Goal: Information Seeking & Learning: Find specific fact

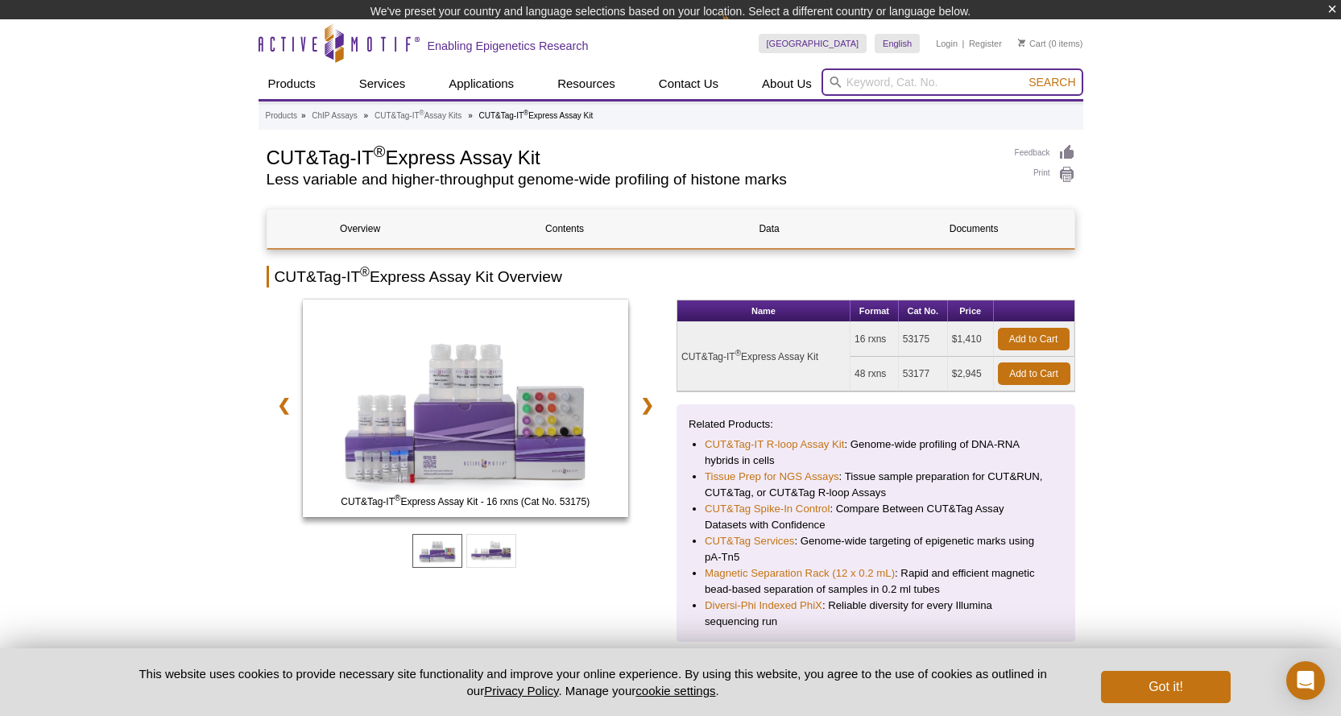
click at [856, 92] on input "search" at bounding box center [953, 81] width 262 height 27
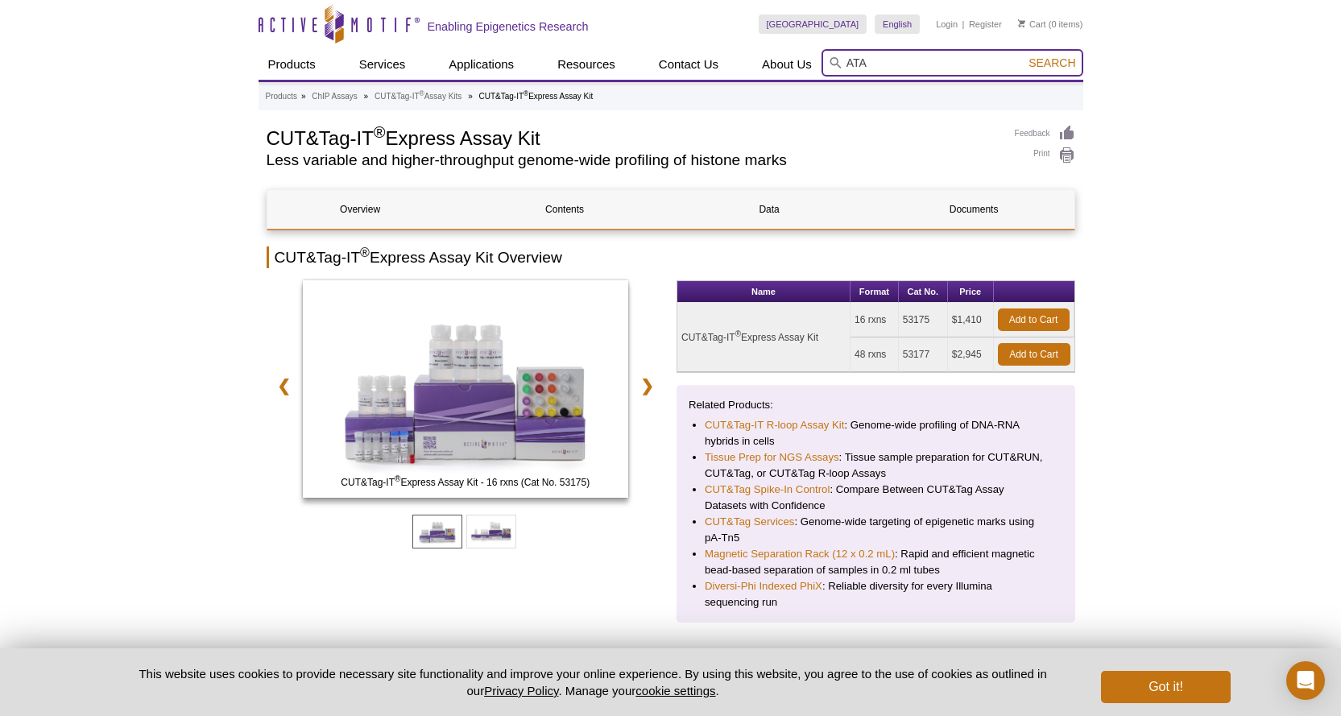
type input "ATAC"
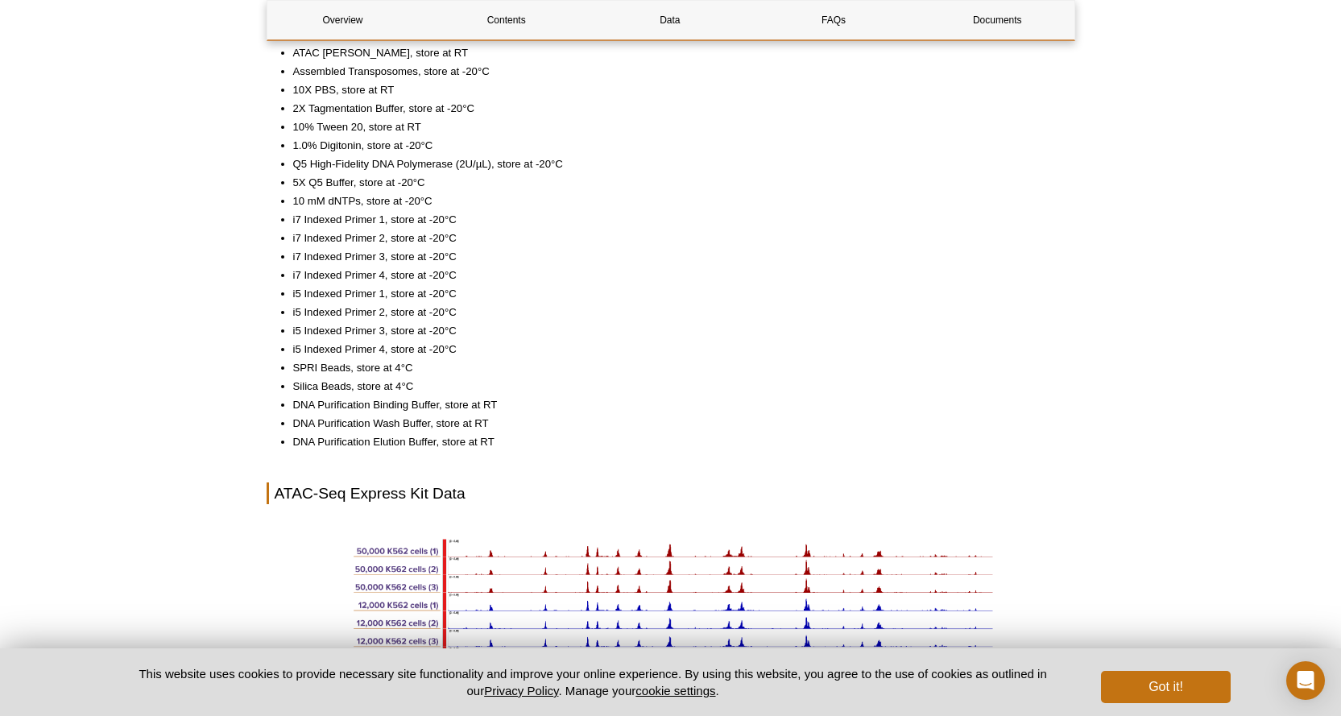
scroll to position [1498, 0]
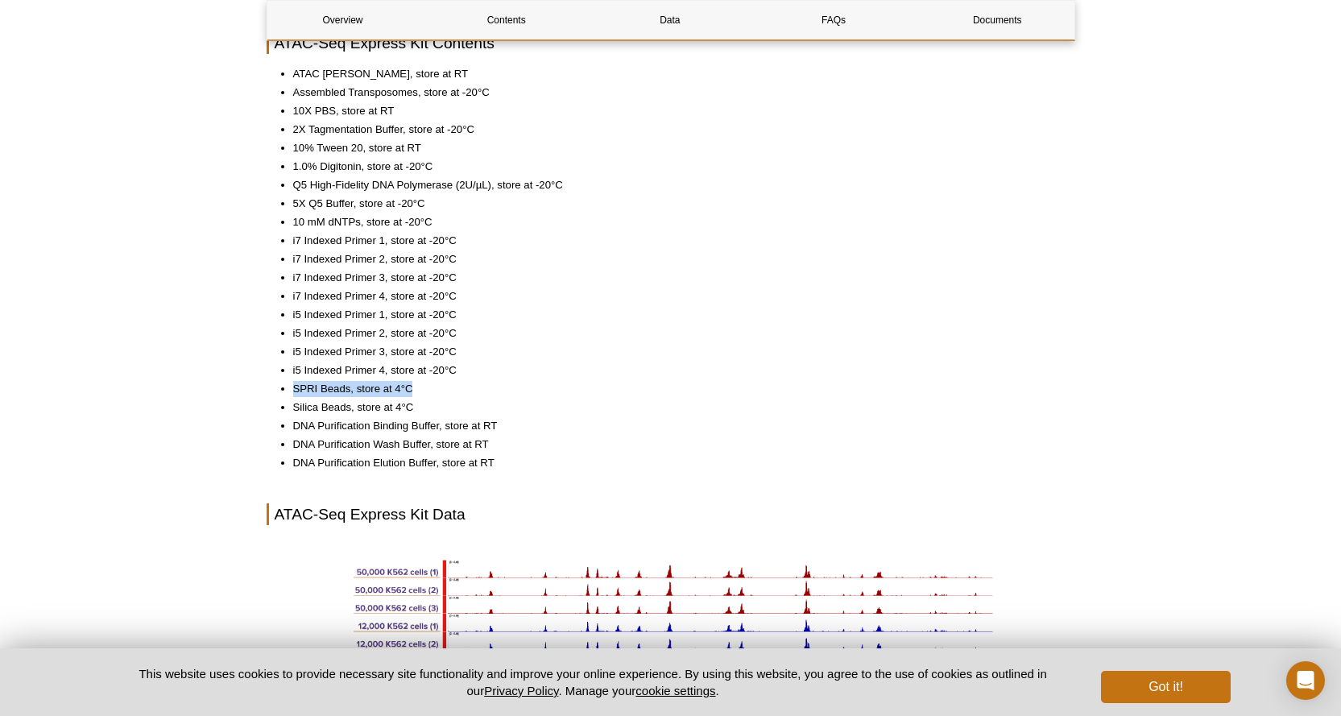
drag, startPoint x: 416, startPoint y: 387, endPoint x: 292, endPoint y: 387, distance: 123.3
click at [293, 387] on li "SPRI Beads, store at 4°C" at bounding box center [676, 389] width 766 height 16
drag, startPoint x: 425, startPoint y: 408, endPoint x: 288, endPoint y: 409, distance: 137.8
click at [288, 409] on ul "ATAC Lysis Buffer, store at RT Assembled Transposomes, store at -20°C 10X PBS, …" at bounding box center [663, 268] width 793 height 405
copy li "Silica Beads, store at 4°C"
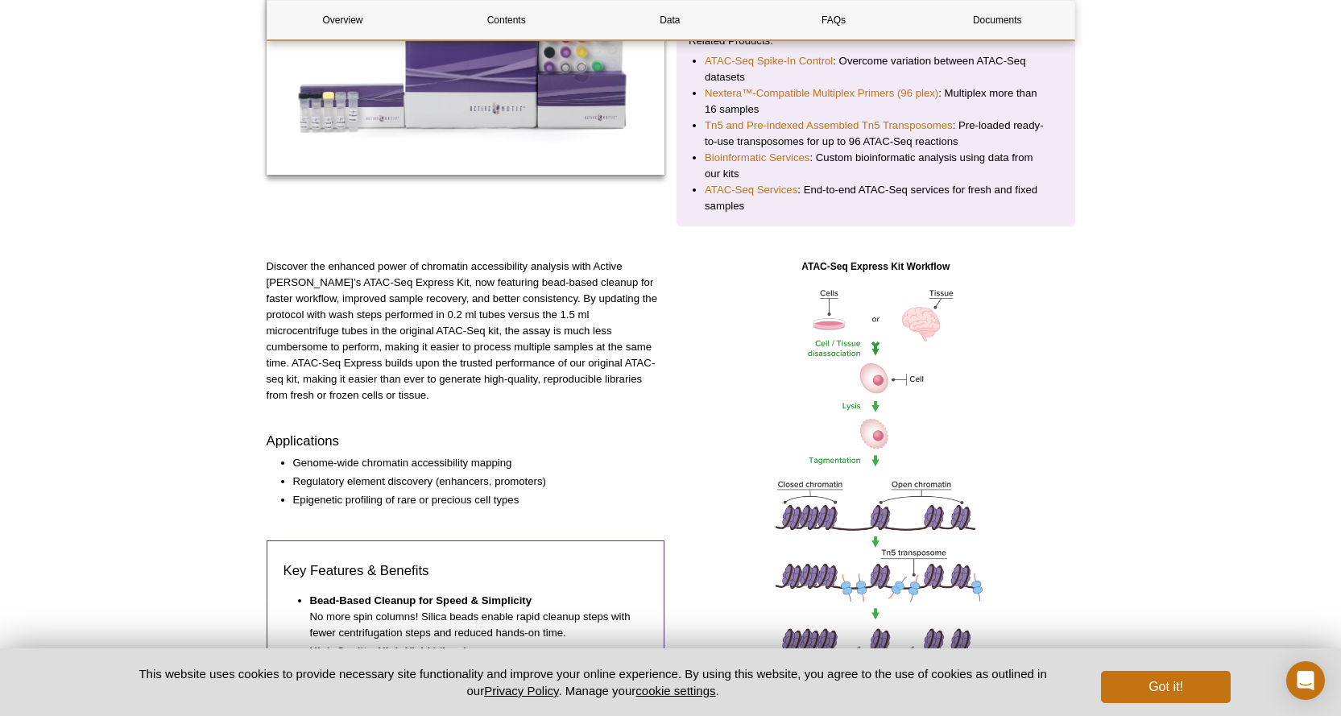
scroll to position [0, 0]
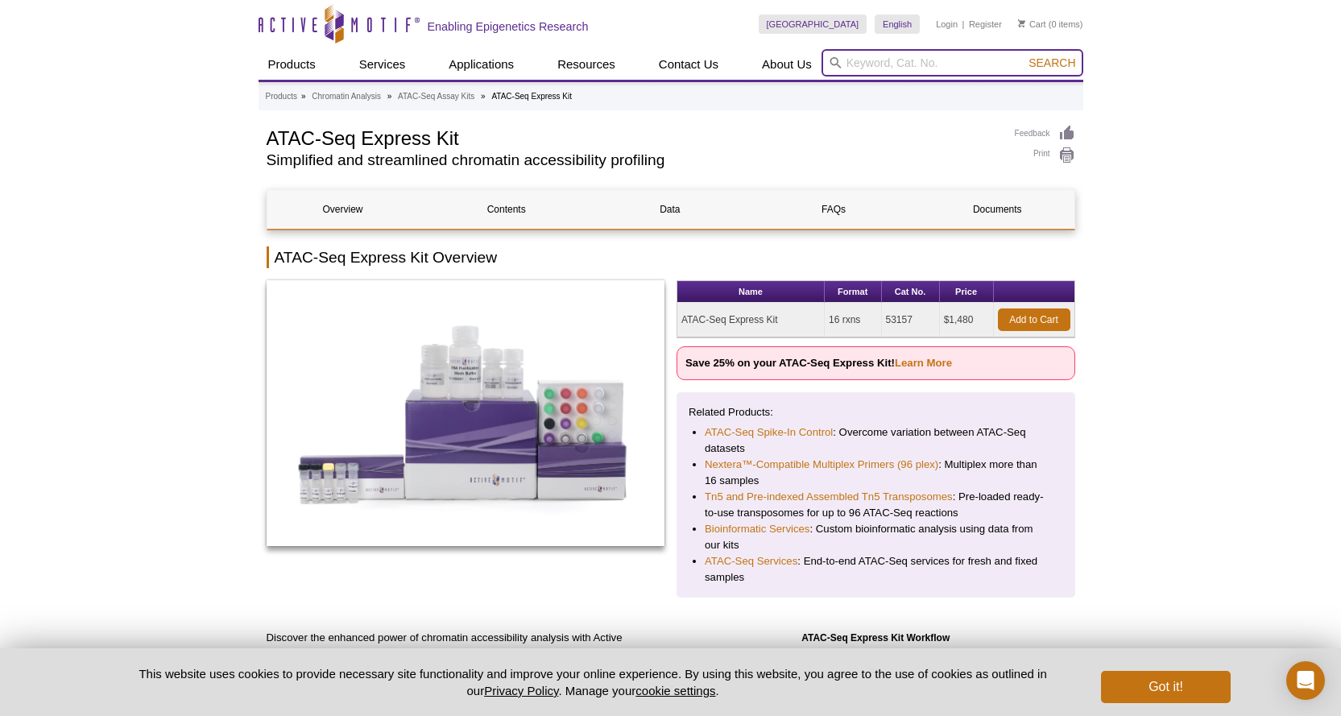
click at [884, 54] on input "search" at bounding box center [953, 62] width 262 height 27
click at [884, 65] on input "search" at bounding box center [953, 62] width 262 height 27
paste input "Silica Beads, store at 4°C"
type input "Silica Beads, store at 4°C"
click at [1024, 56] on button "Search" at bounding box center [1052, 63] width 56 height 15
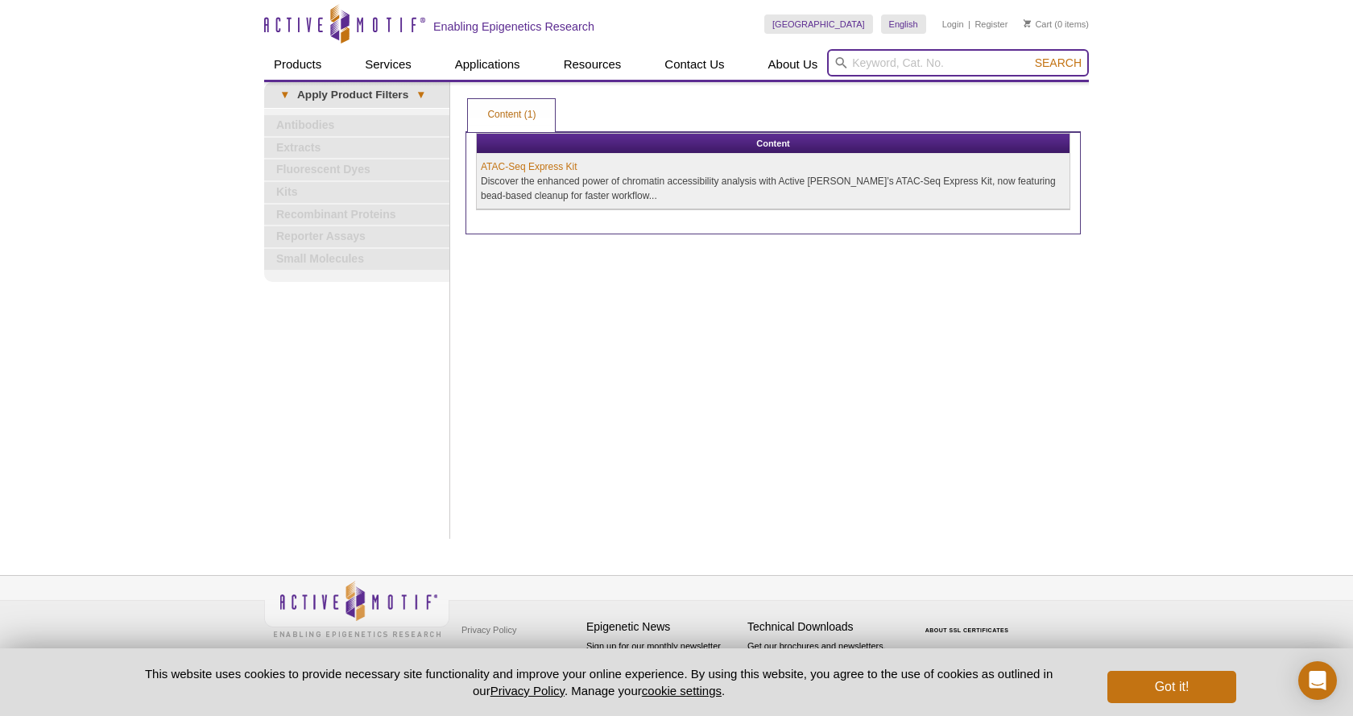
click at [963, 60] on input "search" at bounding box center [958, 62] width 262 height 27
paste input "Silica Beads, store at 4°C"
drag, startPoint x: 914, startPoint y: 66, endPoint x: 1119, endPoint y: 68, distance: 205.4
click at [1119, 68] on div "Active Motif Logo Enabling Epigenetics Research 0 Search Skip to content Active…" at bounding box center [676, 358] width 1353 height 716
type input "Silica Beads"
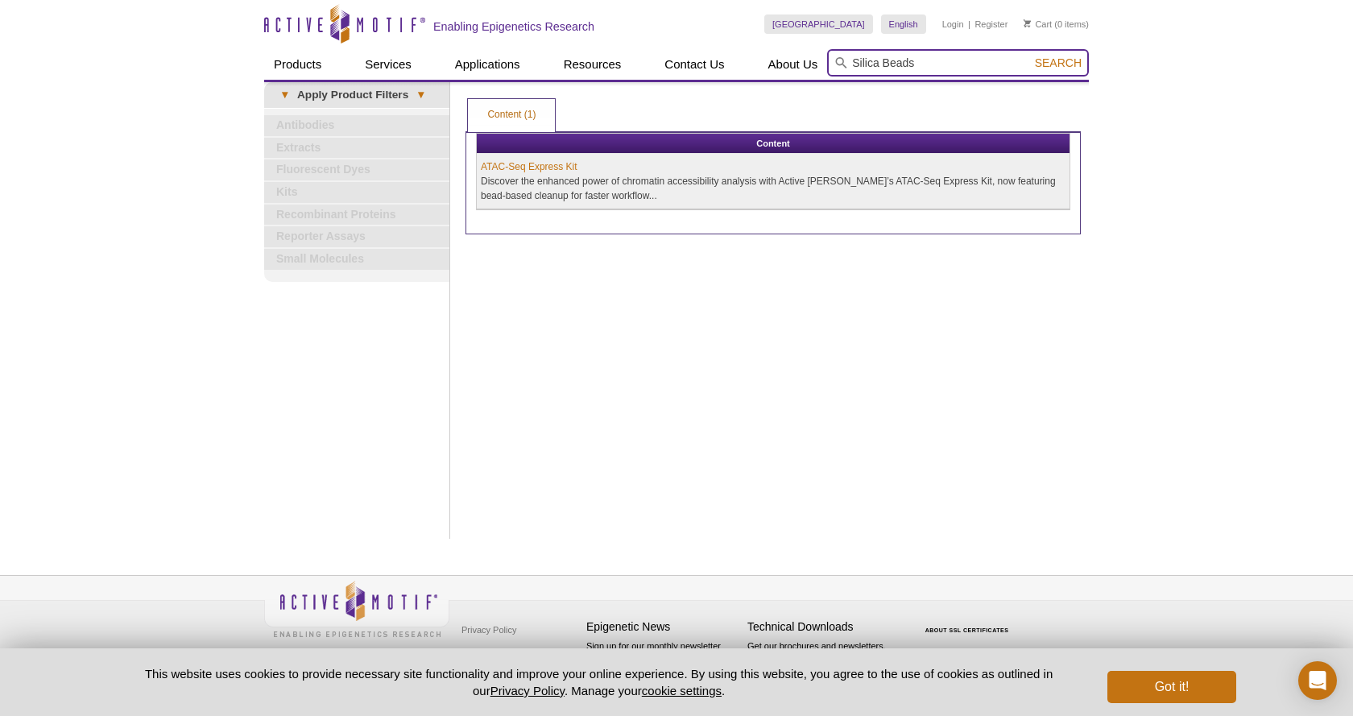
click at [1030, 56] on button "Search" at bounding box center [1058, 63] width 56 height 15
click at [1066, 64] on span "Search" at bounding box center [1058, 62] width 47 height 13
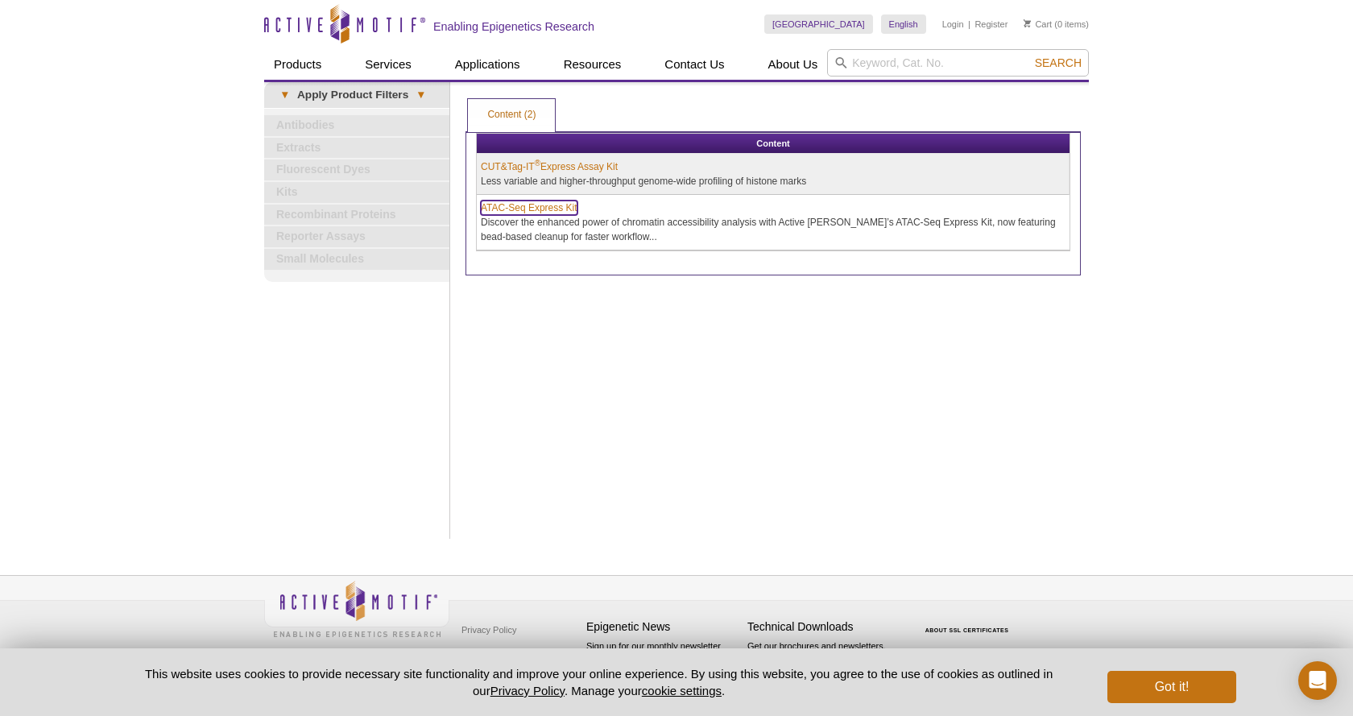
click at [532, 209] on link "ATAC-Seq Express Kit" at bounding box center [529, 208] width 97 height 15
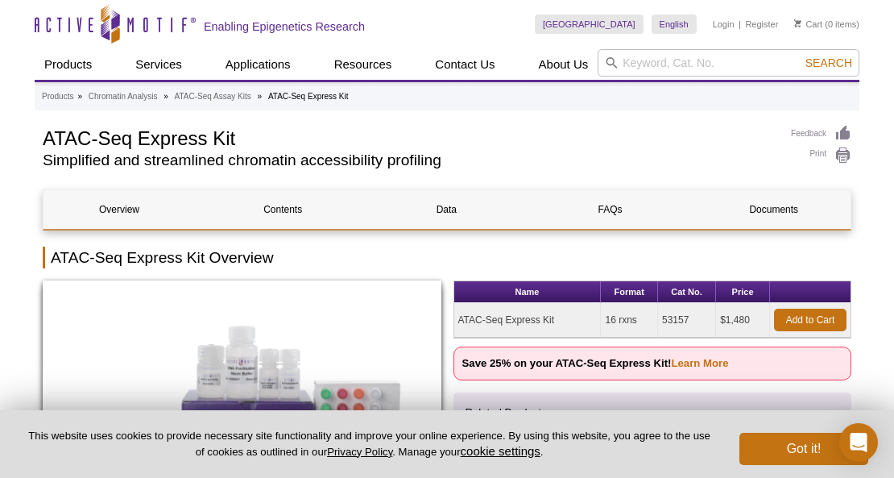
scroll to position [268, 0]
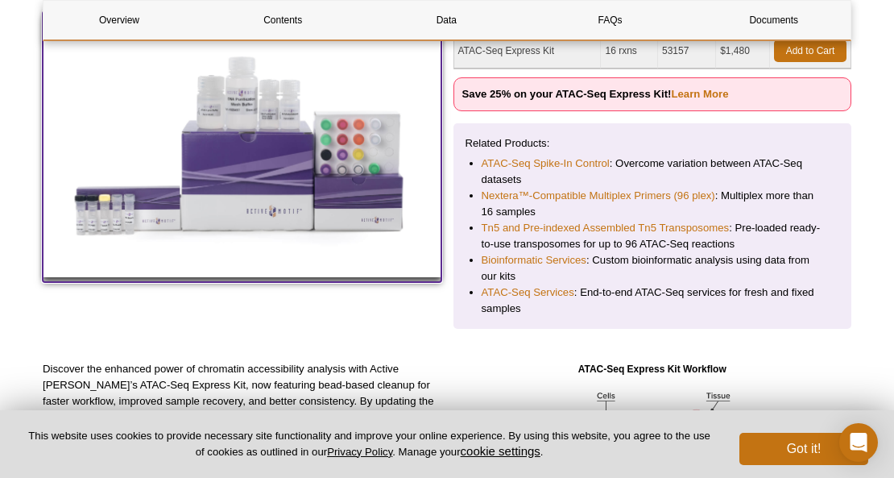
click at [127, 203] on img at bounding box center [242, 144] width 399 height 266
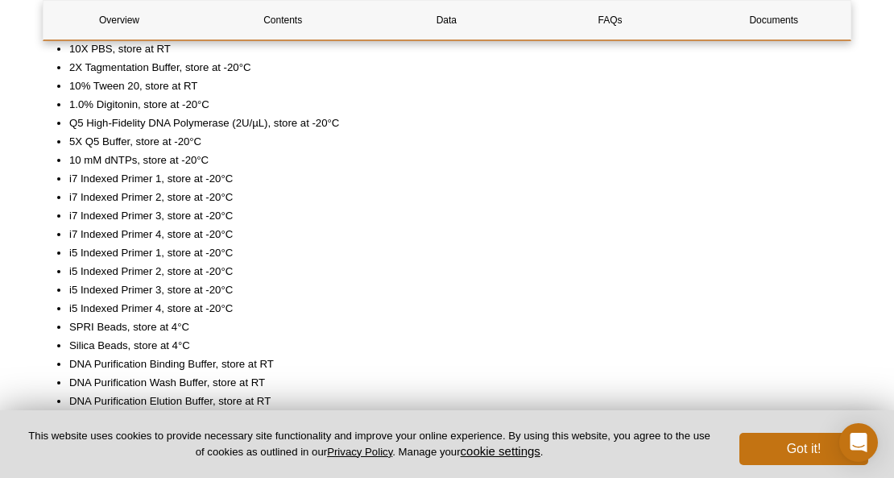
scroll to position [1611, 0]
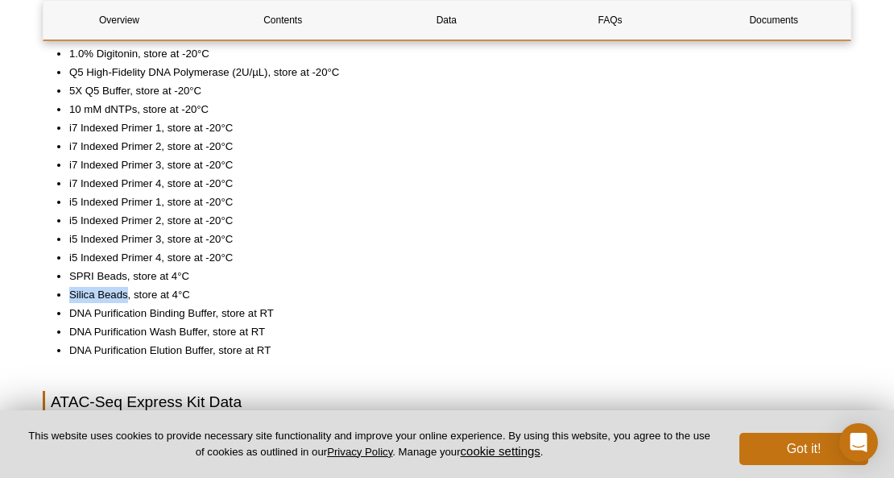
drag, startPoint x: 68, startPoint y: 292, endPoint x: 127, endPoint y: 290, distance: 59.7
click at [127, 290] on ul "ATAC Lysis Buffer, store at RT Assembled Transposomes, store at -20°C 10X PBS, …" at bounding box center [439, 155] width 793 height 405
copy li "Silica Beads"
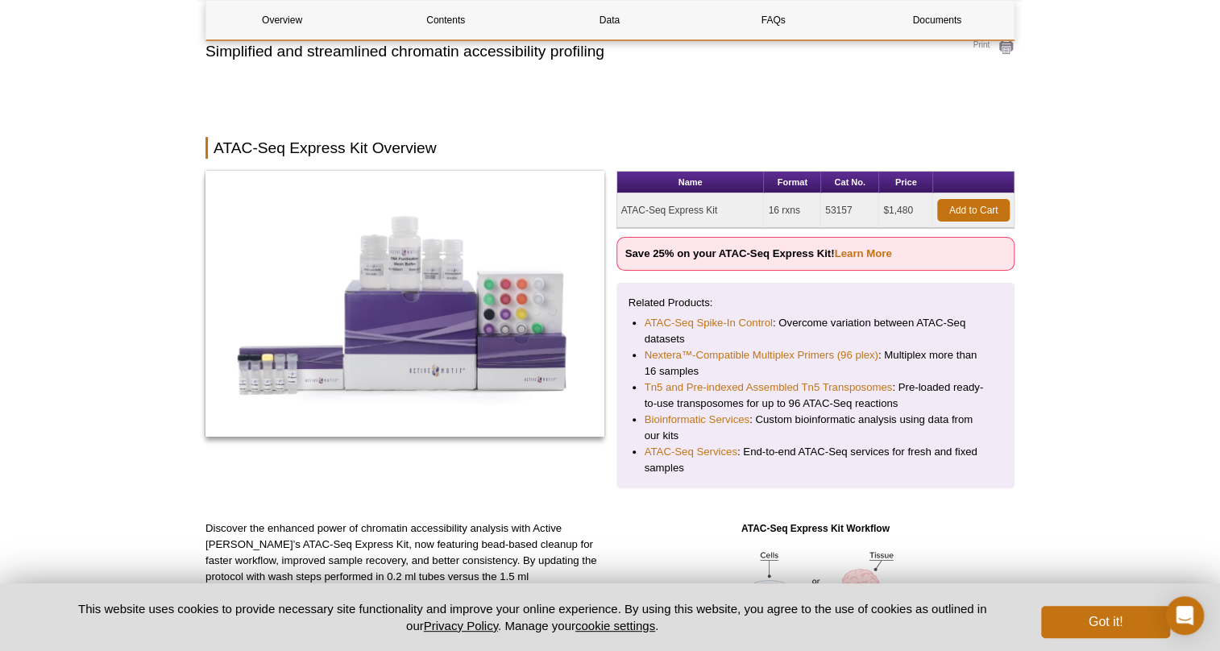
scroll to position [0, 0]
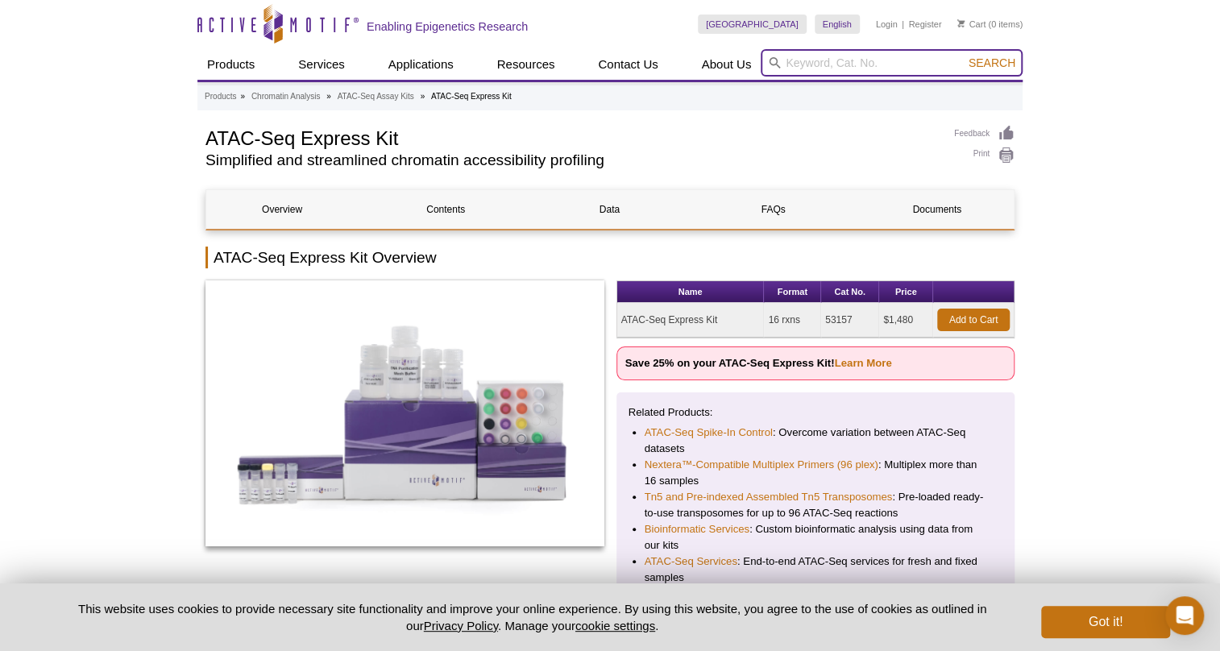
click at [868, 65] on input "search" at bounding box center [891, 62] width 262 height 27
paste input "Silica Beads"
type input "Silica Beads"
click at [963, 56] on button "Search" at bounding box center [991, 63] width 56 height 15
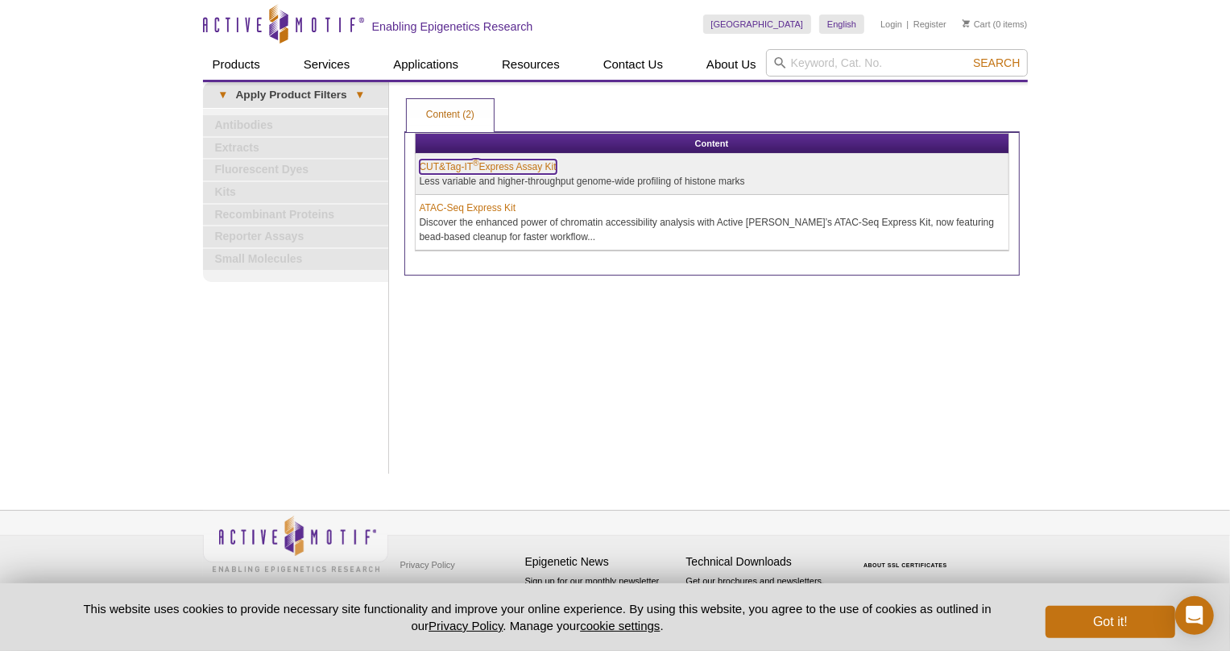
click at [491, 164] on link "CUT&Tag-IT ® Express Assay Kit" at bounding box center [488, 167] width 137 height 15
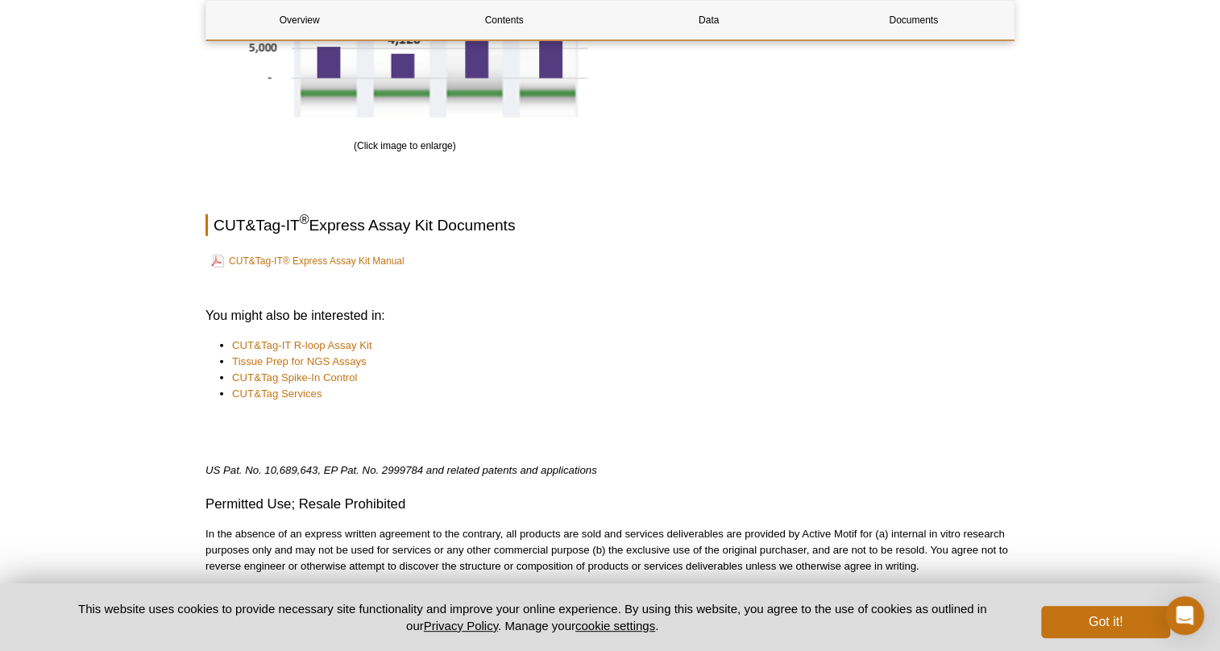
scroll to position [2594, 0]
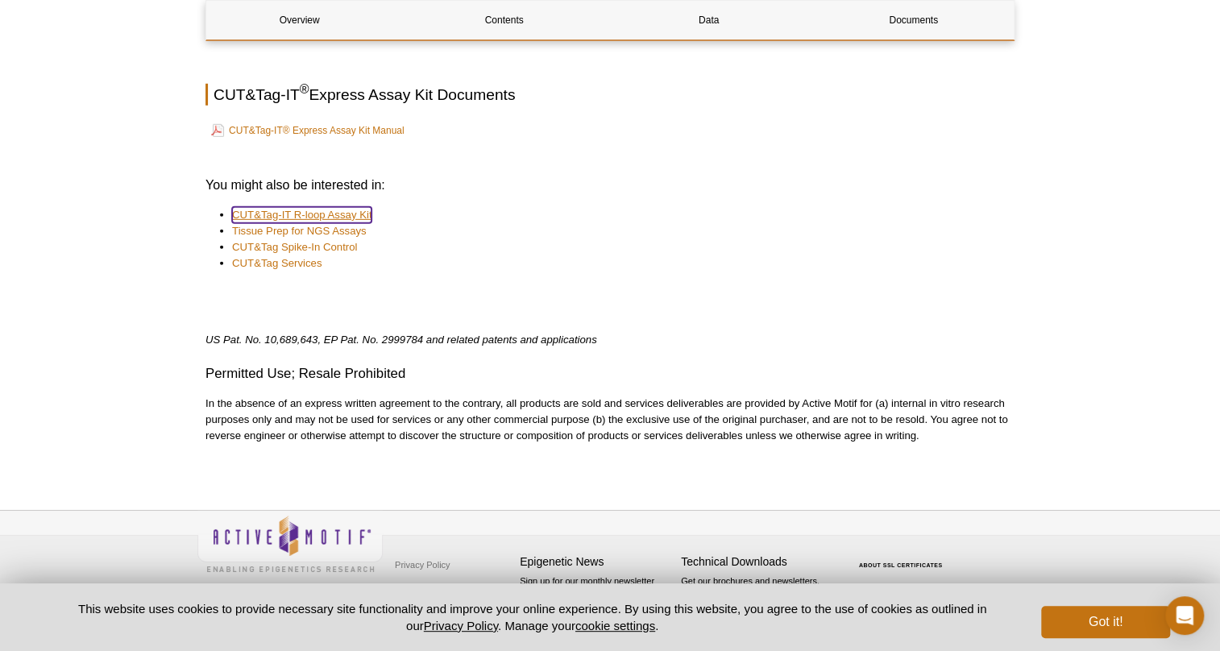
click at [301, 214] on link "CUT&Tag-IT R-loop Assay Kit" at bounding box center [301, 215] width 139 height 16
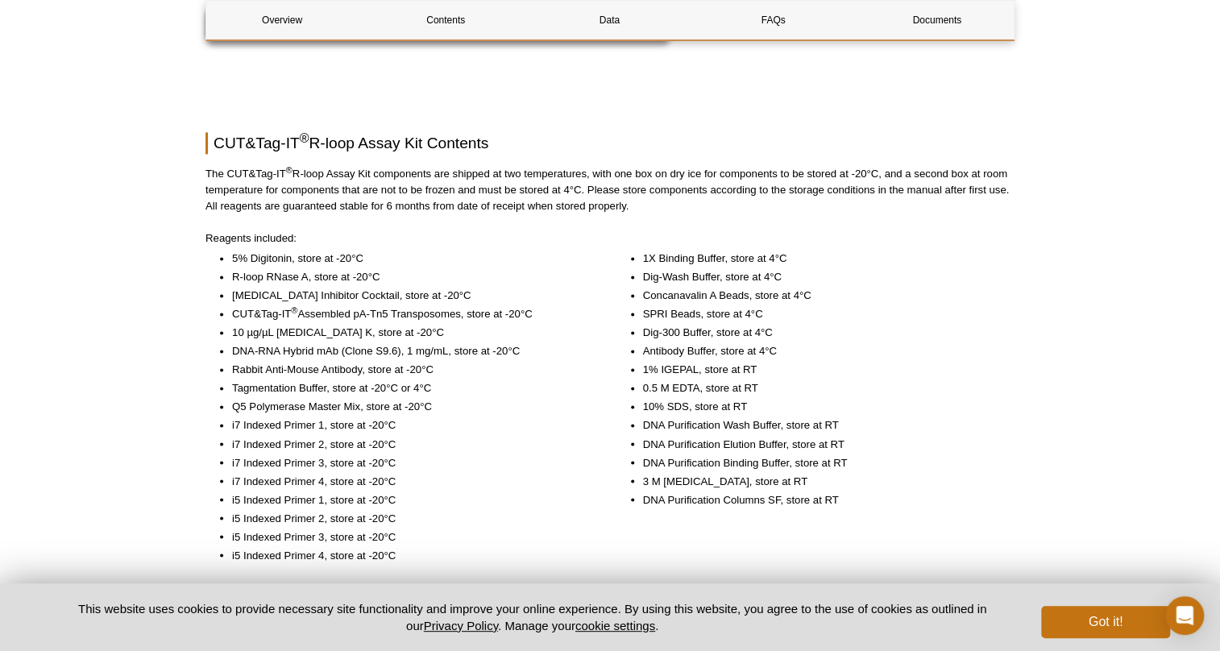
scroll to position [1098, 0]
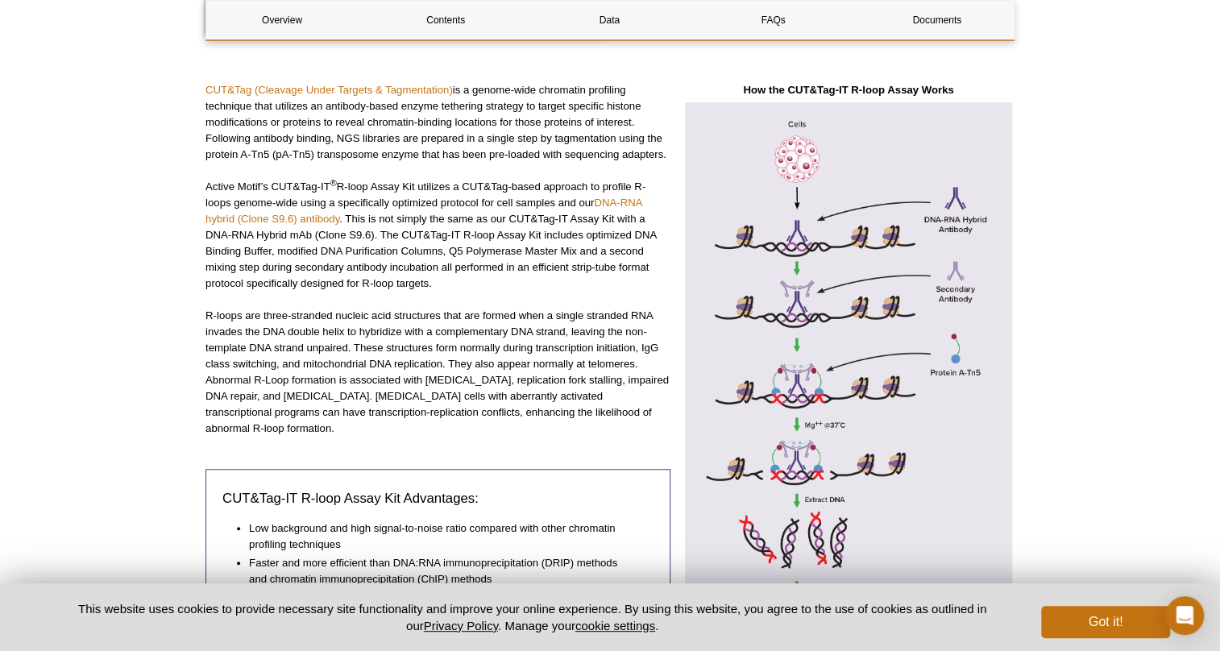
scroll to position [0, 0]
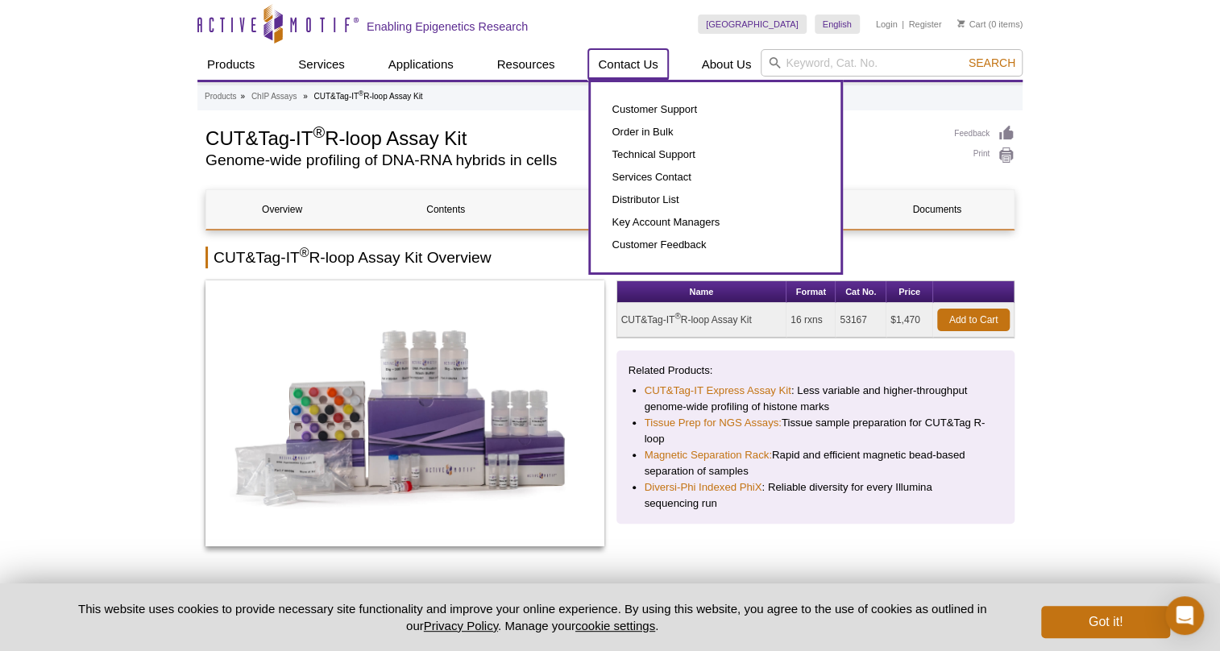
click at [621, 63] on link "Contact Us" at bounding box center [627, 64] width 79 height 31
click at [670, 111] on link "Customer Support" at bounding box center [716, 109] width 218 height 23
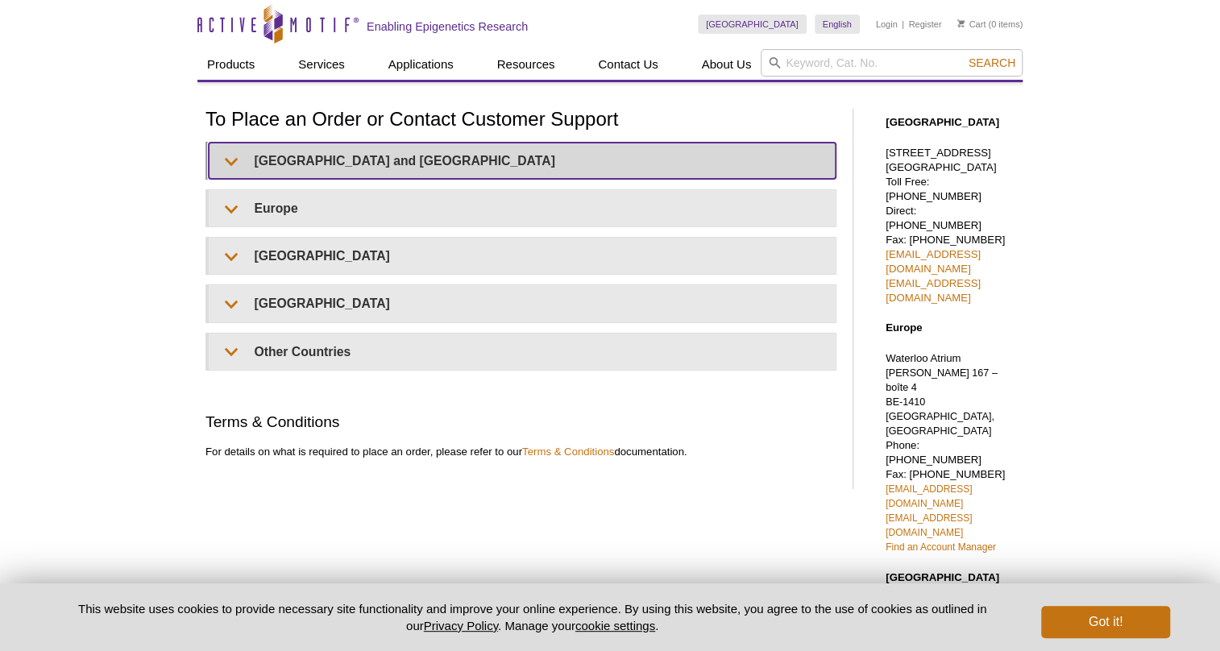
click at [251, 150] on summary "United States and Canada" at bounding box center [522, 161] width 627 height 36
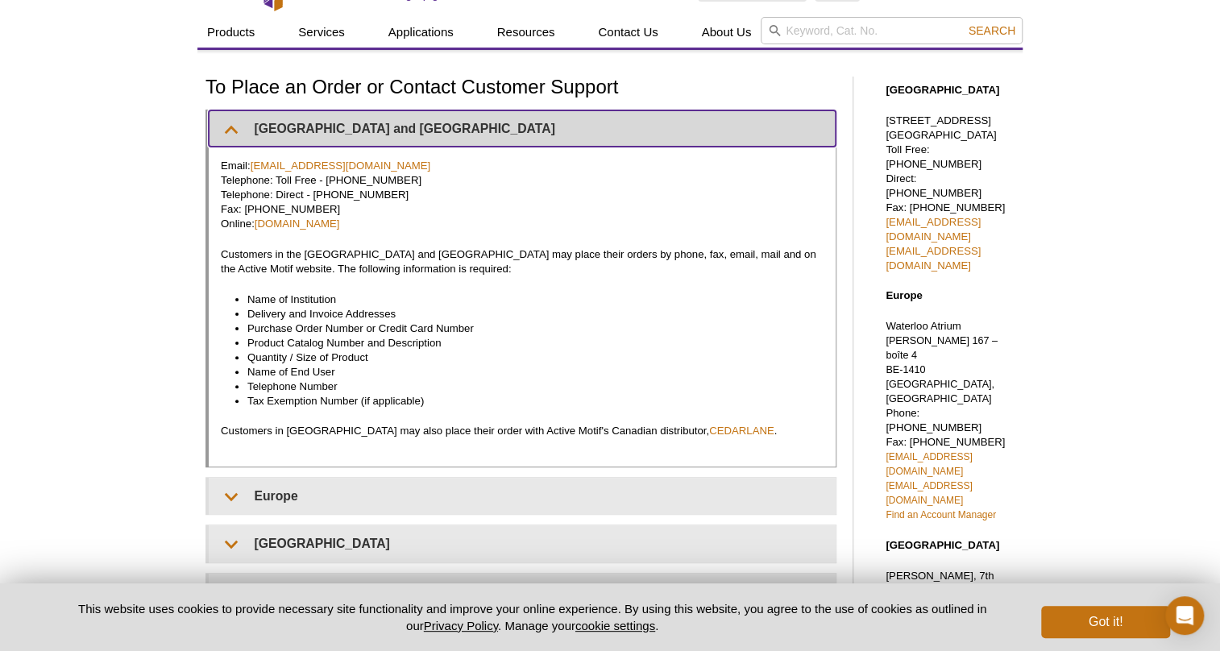
scroll to position [366, 0]
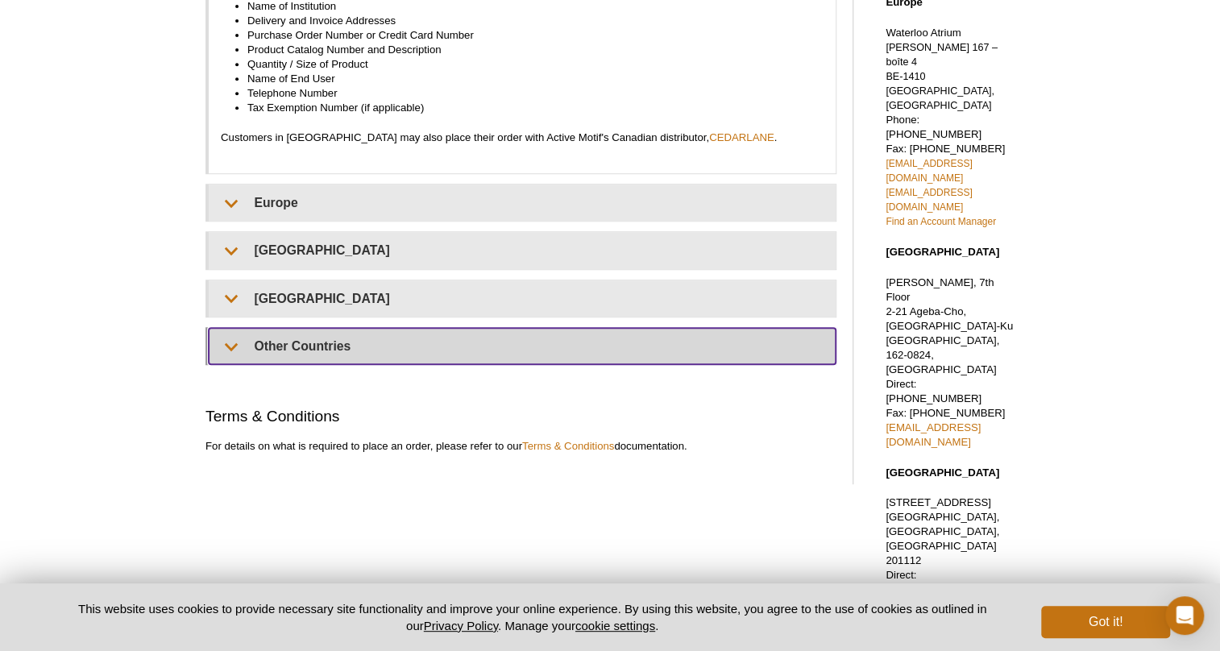
click at [338, 346] on summary "Other Countries" at bounding box center [522, 346] width 627 height 36
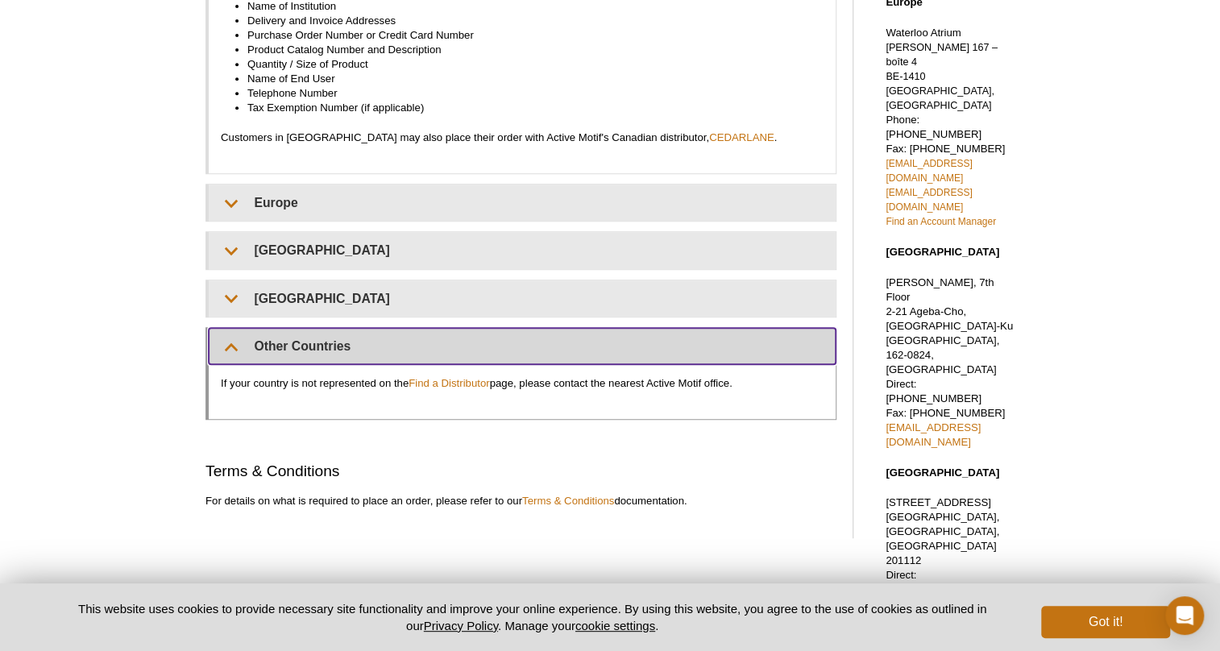
click at [339, 342] on summary "Other Countries" at bounding box center [522, 346] width 627 height 36
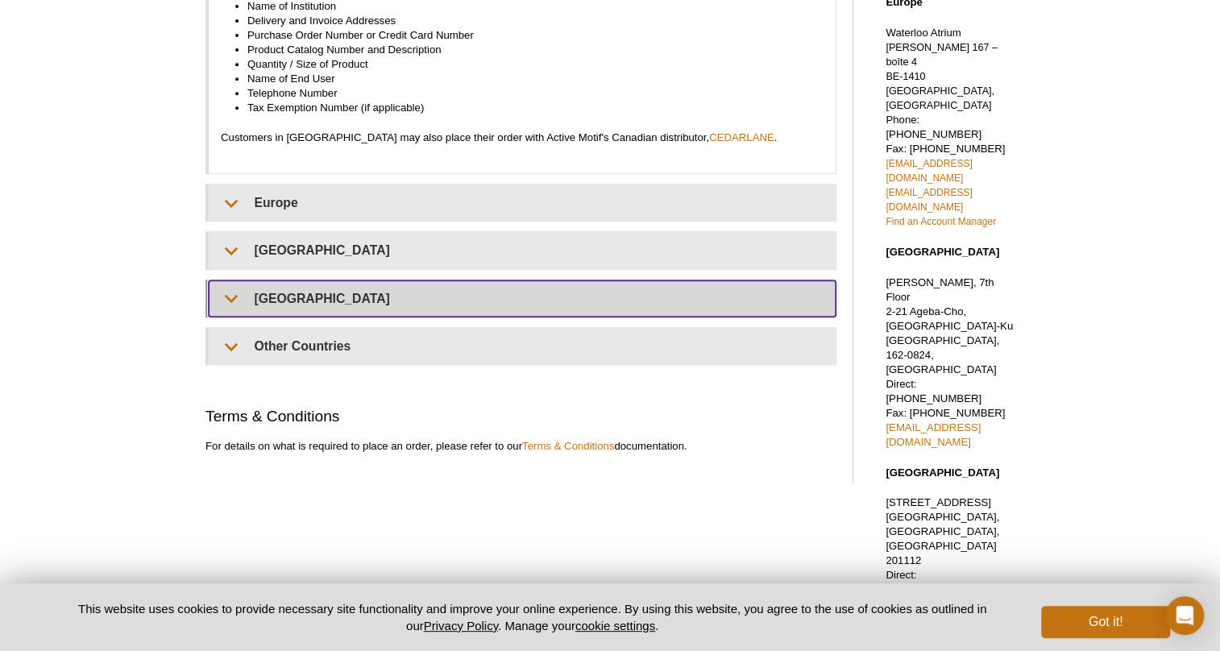
click at [340, 314] on summary "[GEOGRAPHIC_DATA]" at bounding box center [522, 298] width 627 height 36
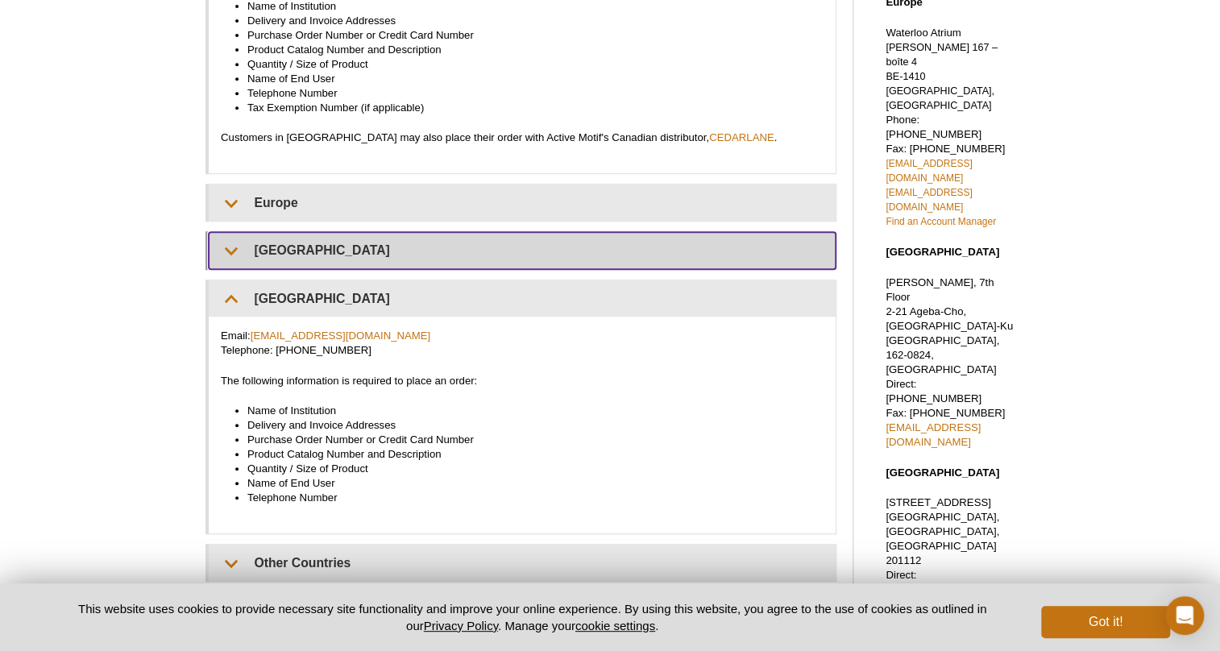
click at [330, 236] on summary "[GEOGRAPHIC_DATA]" at bounding box center [522, 250] width 627 height 36
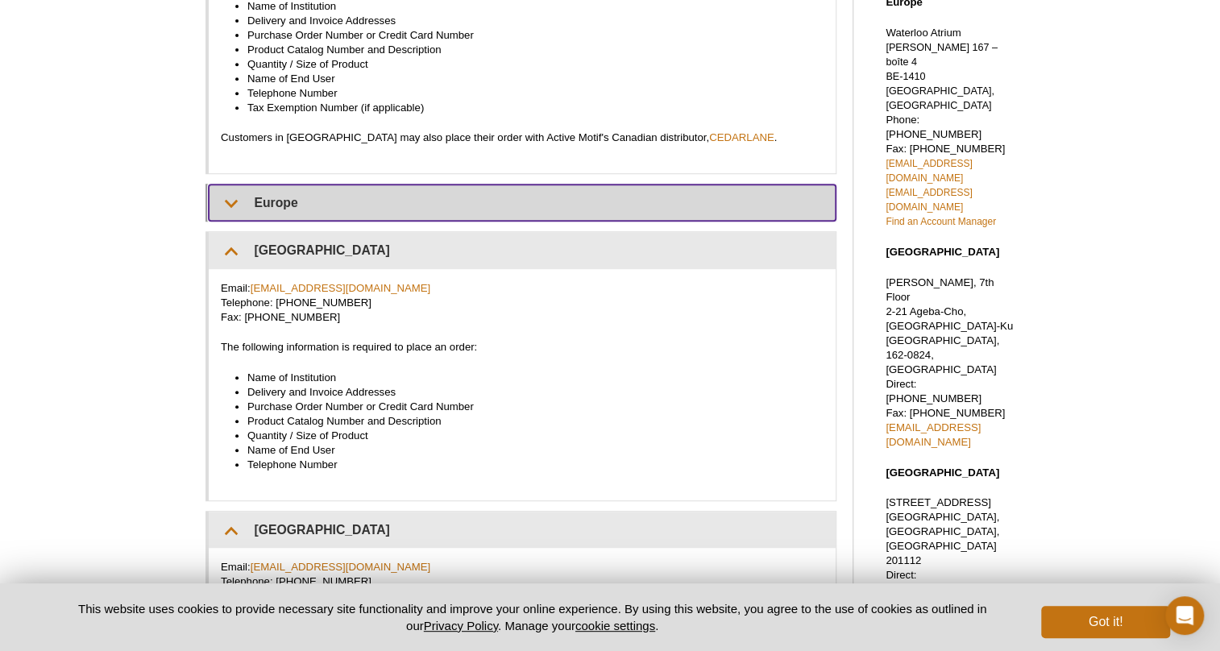
click at [330, 202] on summary "Europe" at bounding box center [522, 202] width 627 height 36
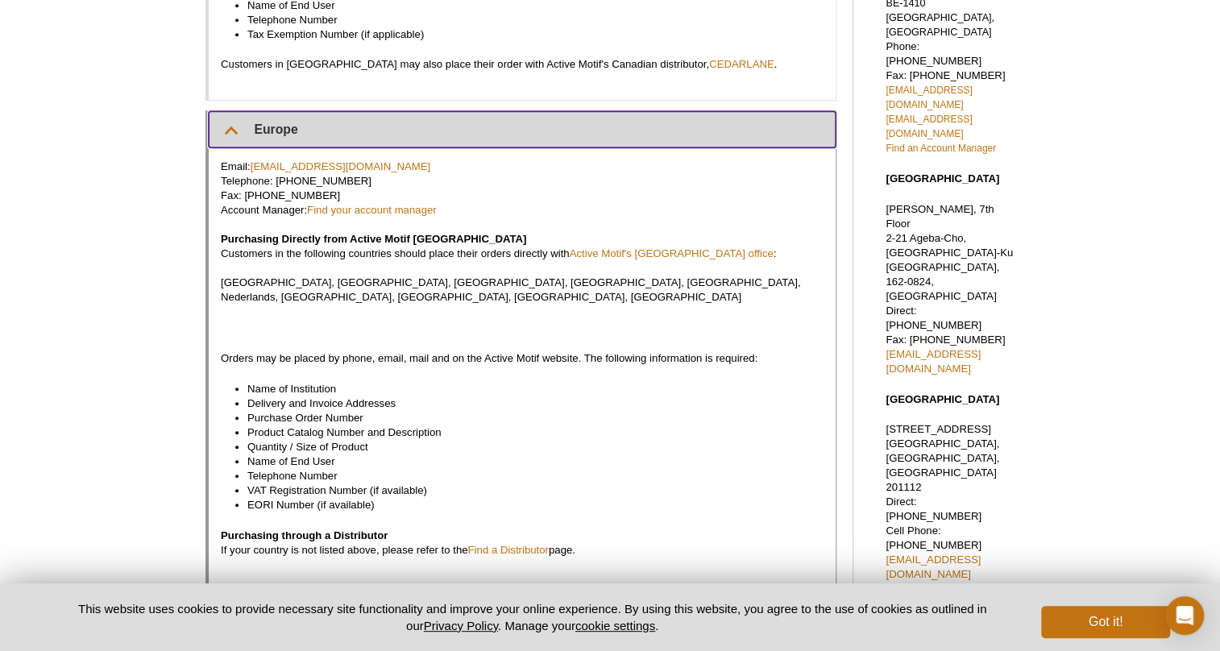
scroll to position [0, 0]
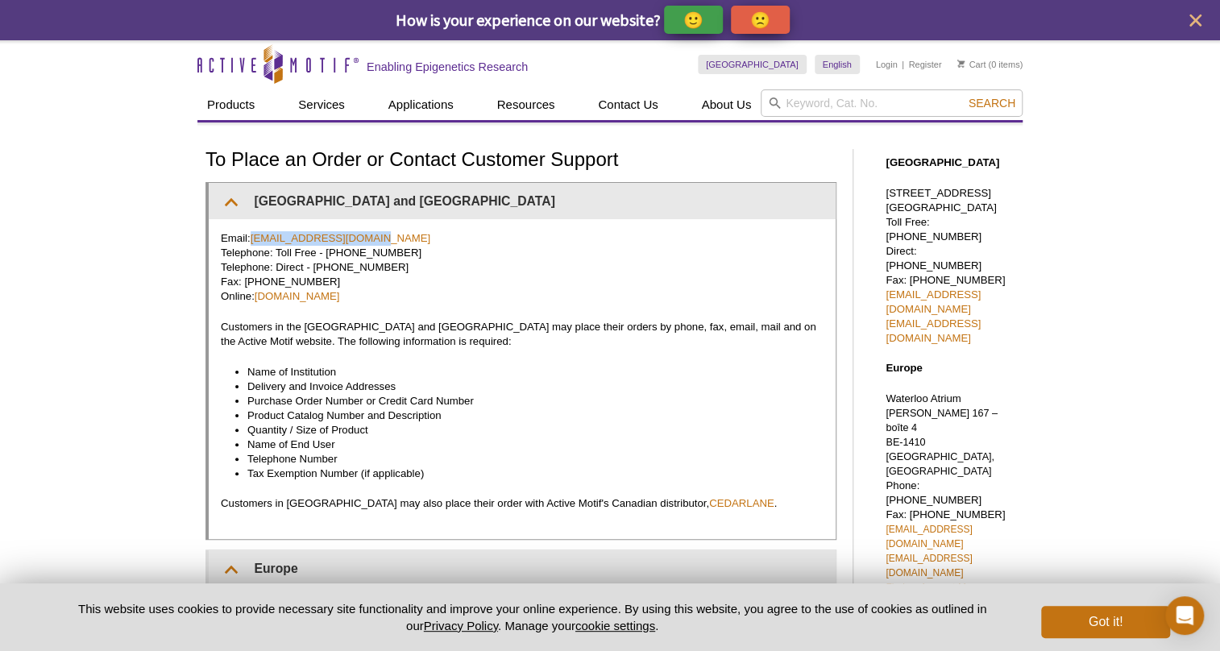
drag, startPoint x: 412, startPoint y: 239, endPoint x: 251, endPoint y: 241, distance: 160.3
click at [251, 241] on p "Email: orders@activemotif.com Telephone: Toll Free - 877 222 9543 Telephone: Di…" at bounding box center [522, 267] width 603 height 73
copy link "orders@activemotif.com"
click at [593, 306] on div "Email: orders@activemotif.com Telephone: Toll Free - 877 222 9543 Telephone: Di…" at bounding box center [522, 379] width 627 height 320
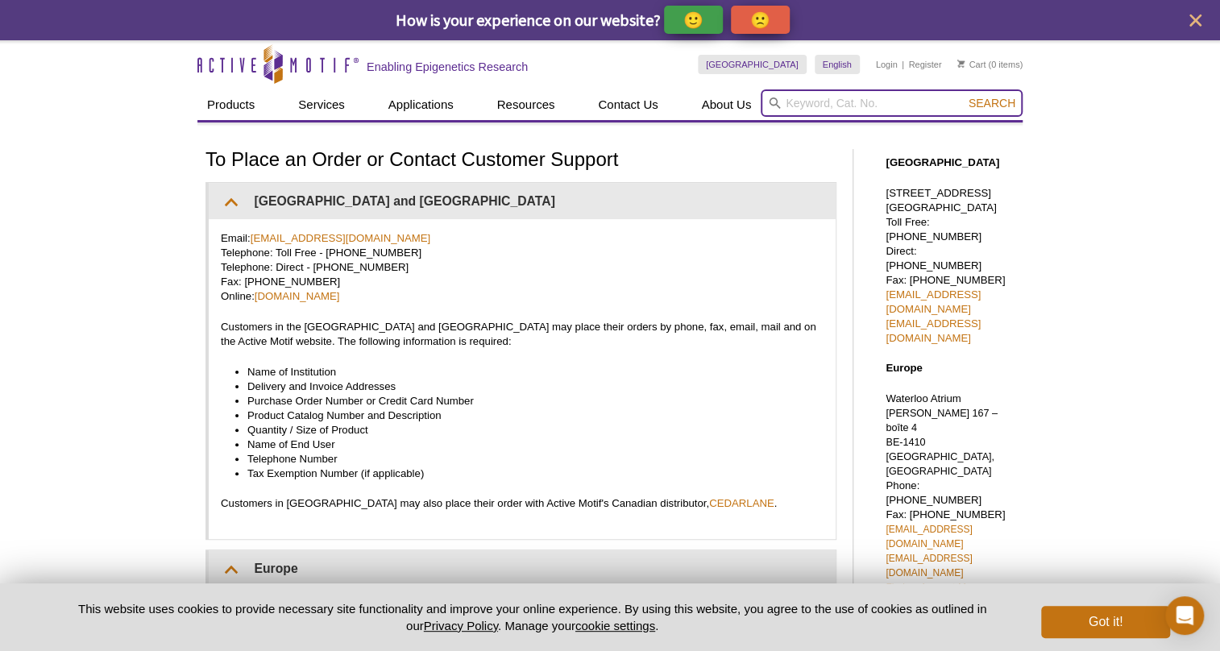
click at [835, 102] on input "search" at bounding box center [891, 102] width 262 height 27
type input "3"
type input "53150"
click at [963, 96] on button "Search" at bounding box center [991, 103] width 56 height 15
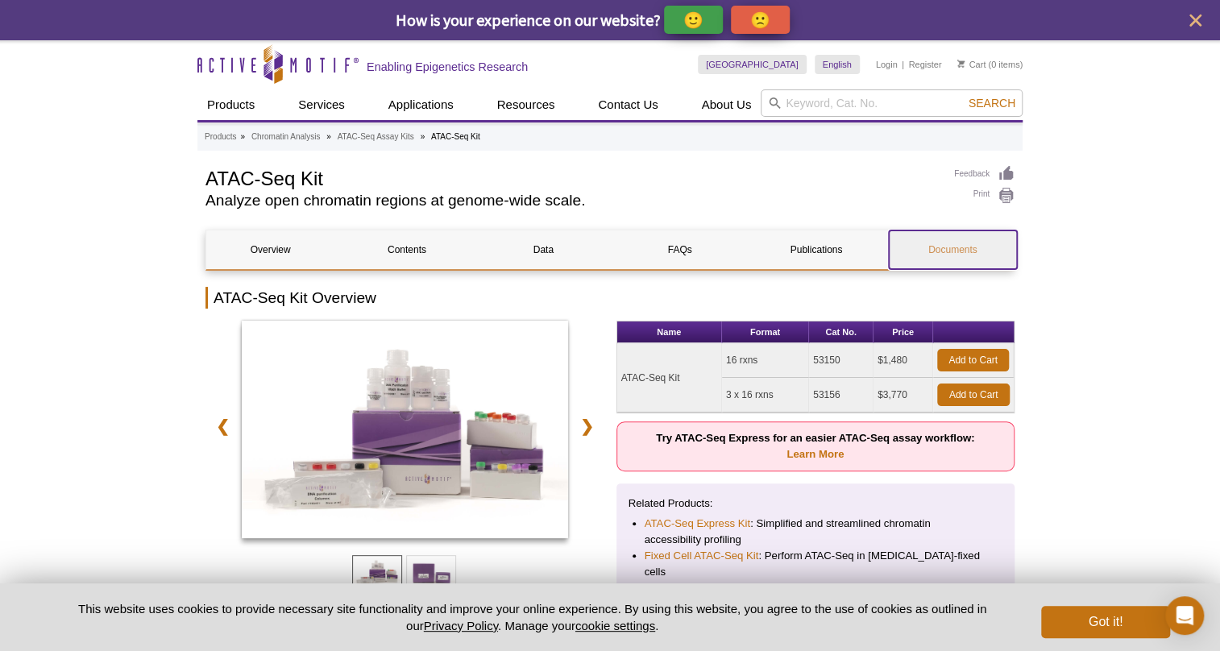
click at [951, 248] on link "Documents" at bounding box center [953, 249] width 128 height 39
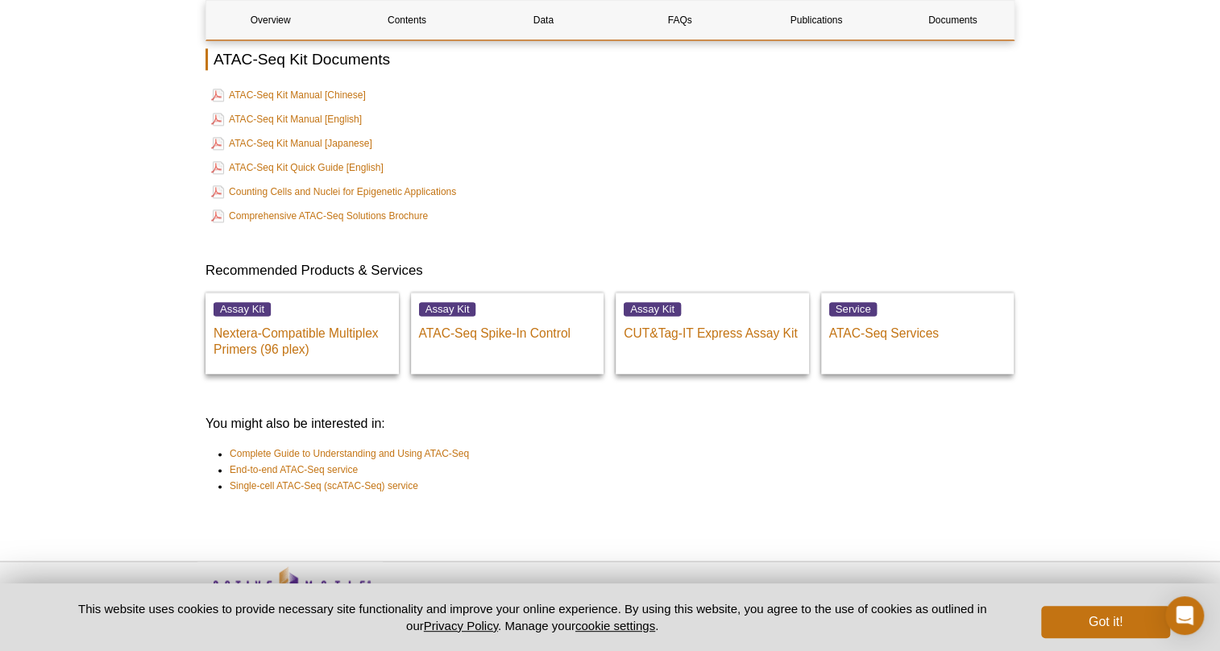
scroll to position [4394, 0]
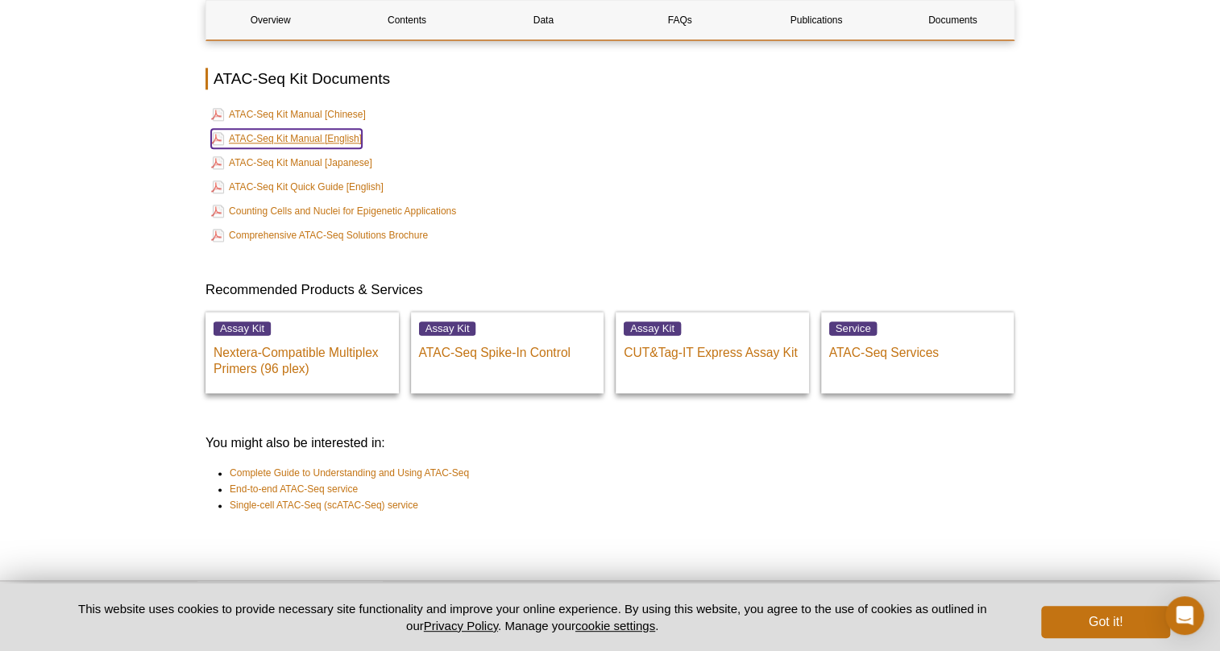
click at [325, 129] on link "ATAC-Seq Kit Manual [English]" at bounding box center [286, 138] width 151 height 19
